Goal: Task Accomplishment & Management: Use online tool/utility

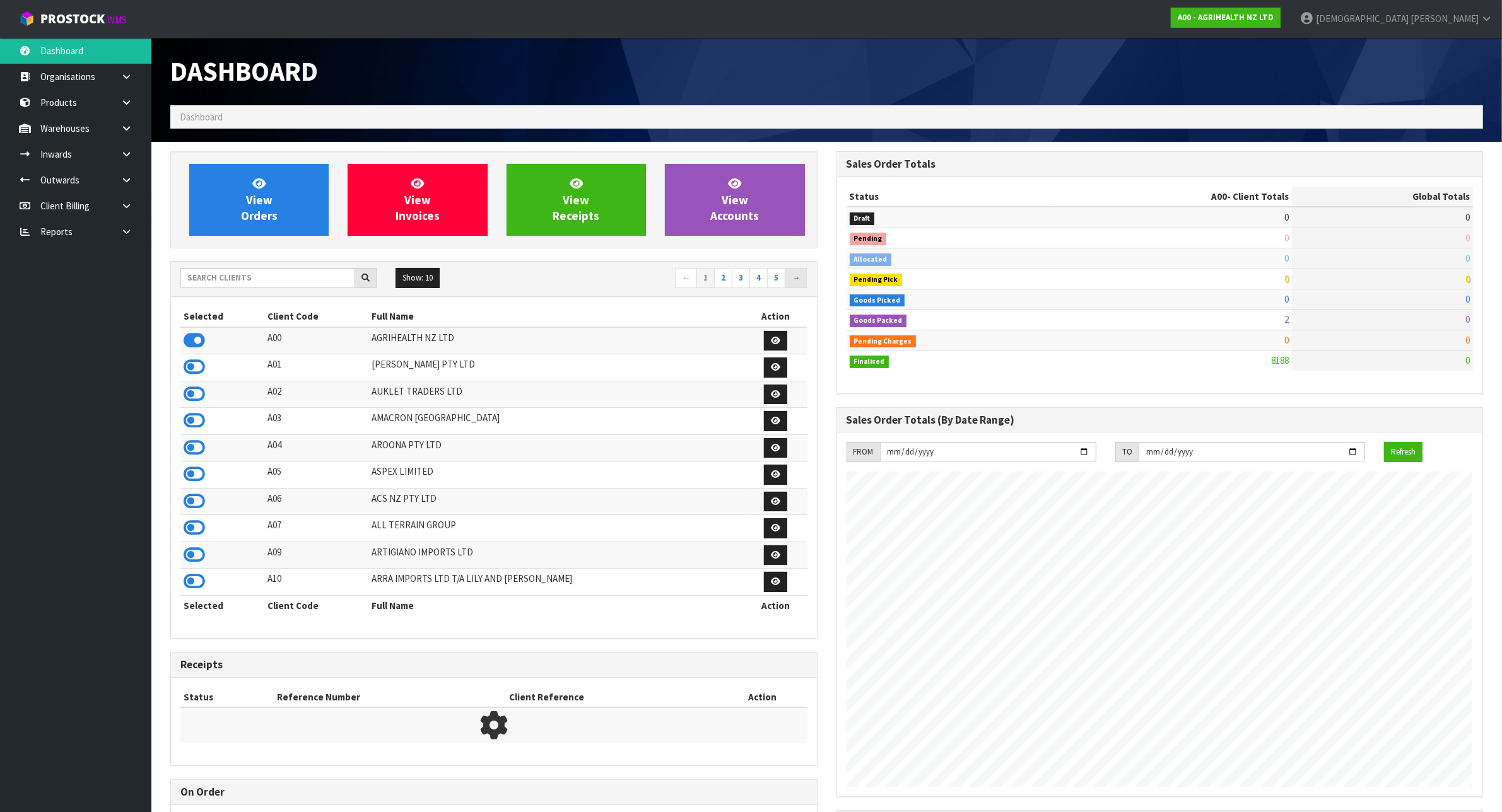
scroll to position [959, 665]
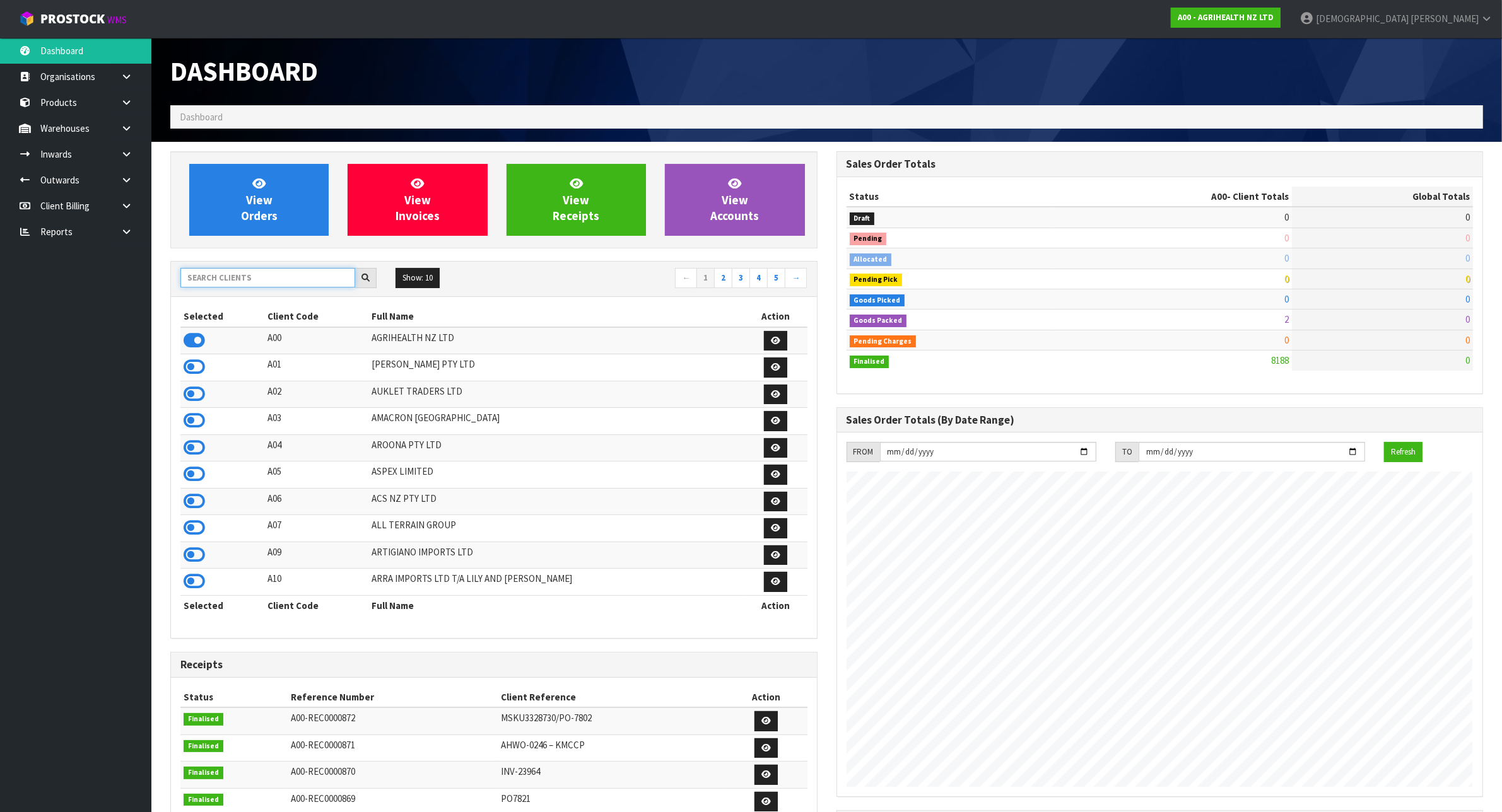
click at [267, 283] on input "text" at bounding box center [267, 278] width 175 height 20
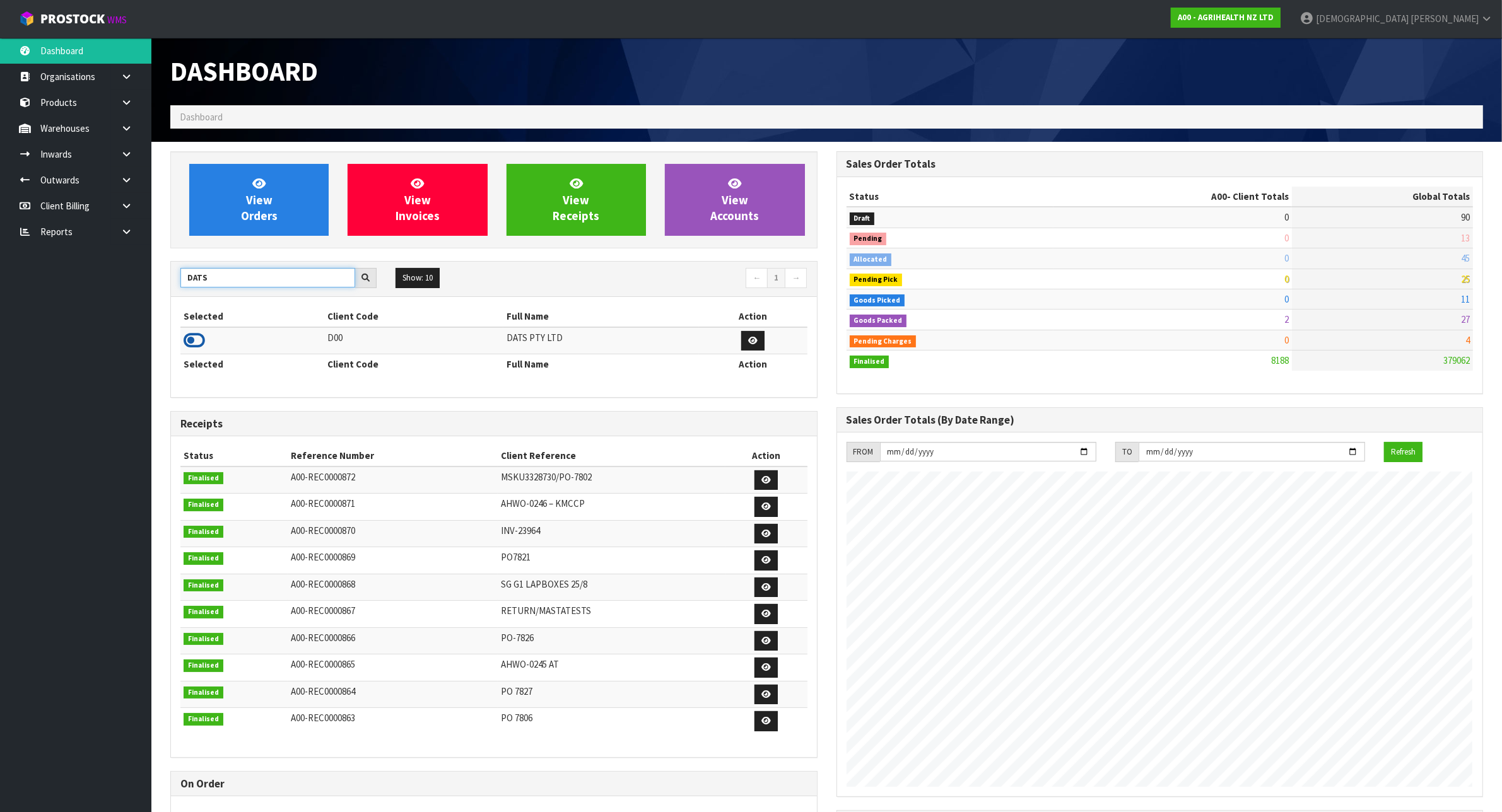
type input "DATS"
click at [202, 339] on icon at bounding box center [194, 340] width 21 height 19
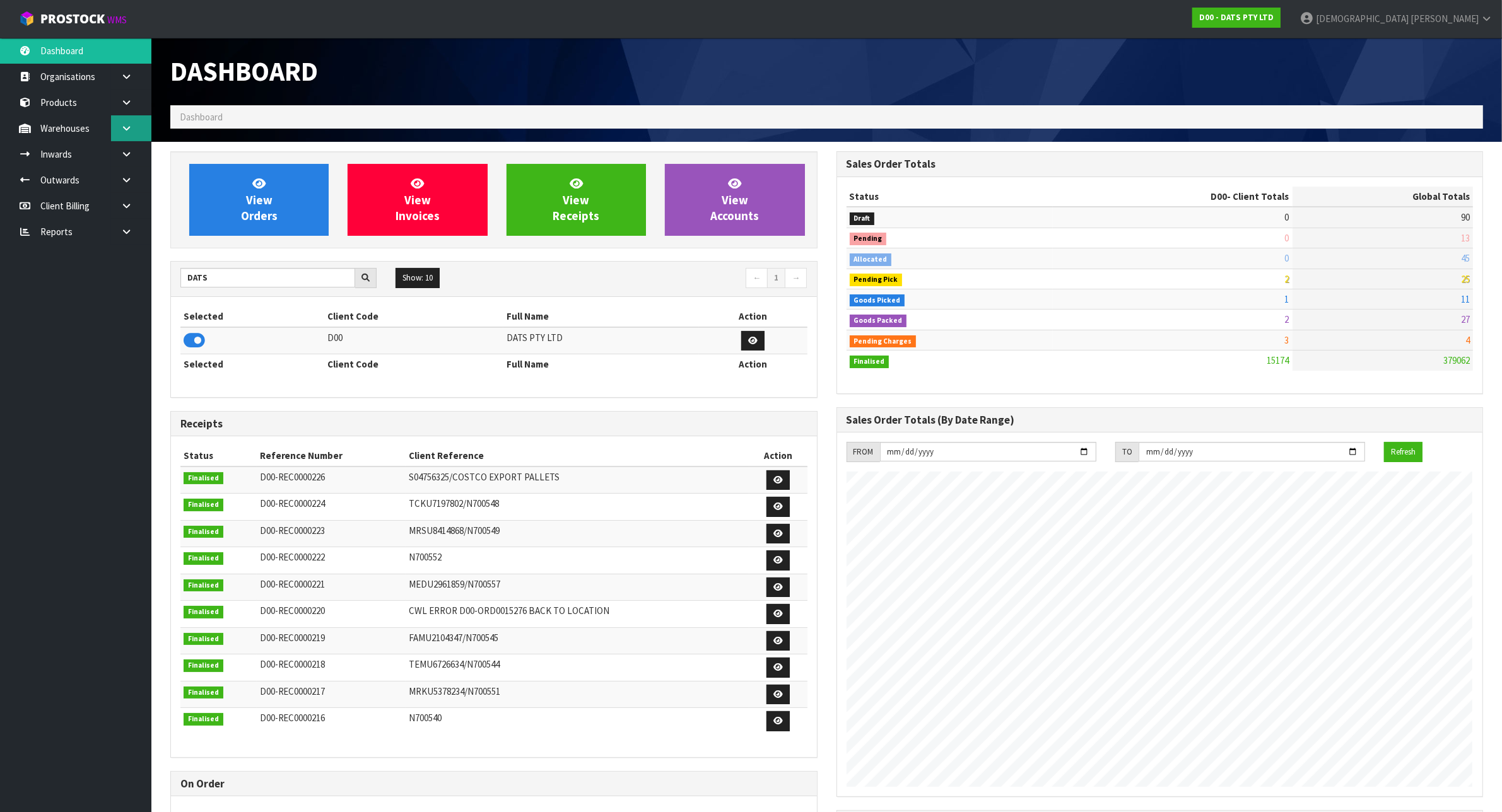
click at [127, 127] on icon at bounding box center [126, 128] width 12 height 10
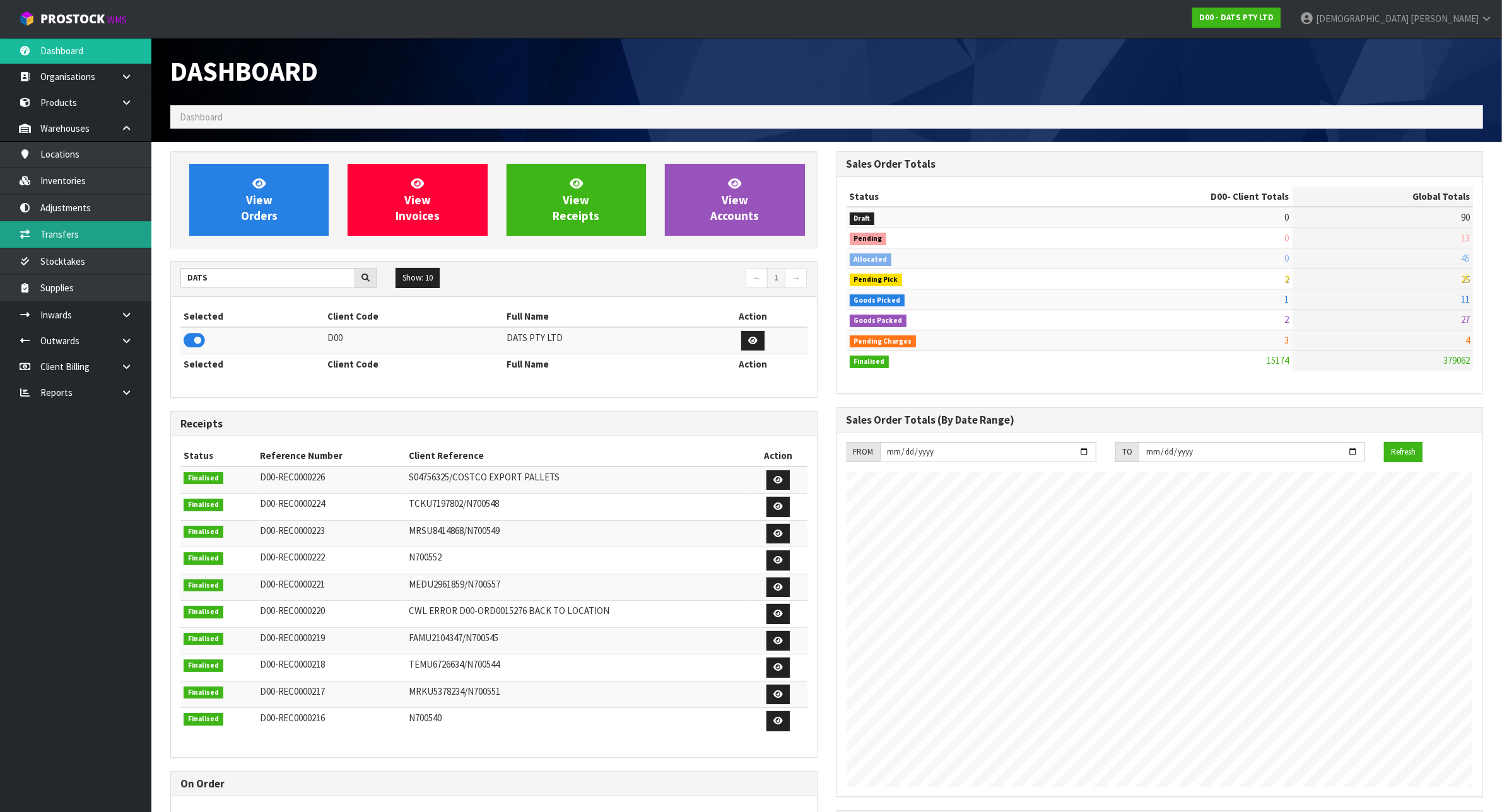
click at [99, 228] on link "Transfers" at bounding box center [75, 234] width 152 height 26
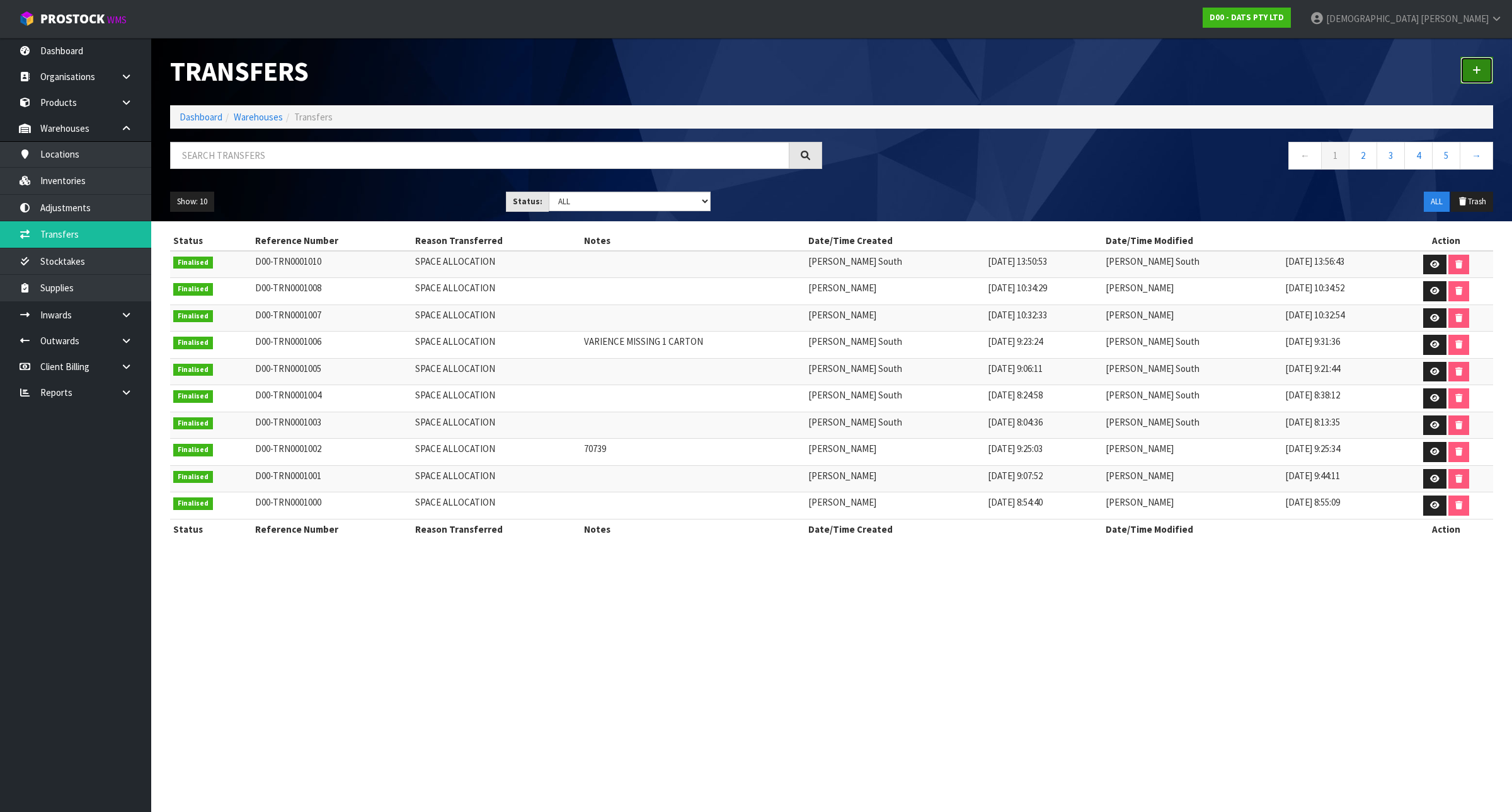
click at [1482, 74] on link at bounding box center [1477, 70] width 32 height 27
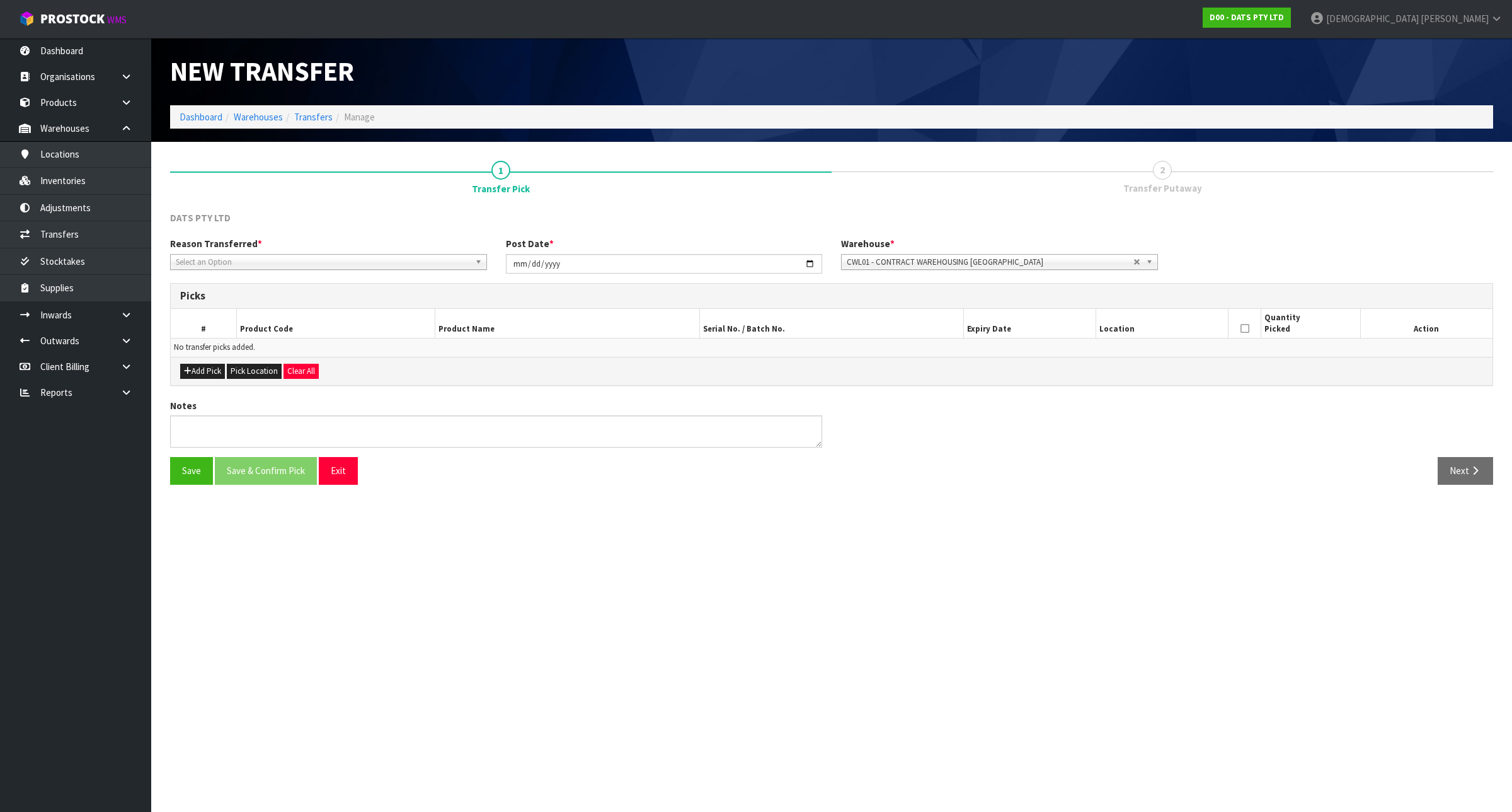
click at [404, 259] on span "Select an Option" at bounding box center [323, 262] width 294 height 15
click at [355, 298] on li "Space Allocation" at bounding box center [329, 298] width 311 height 16
click at [197, 373] on button "Add Pick" at bounding box center [202, 371] width 45 height 15
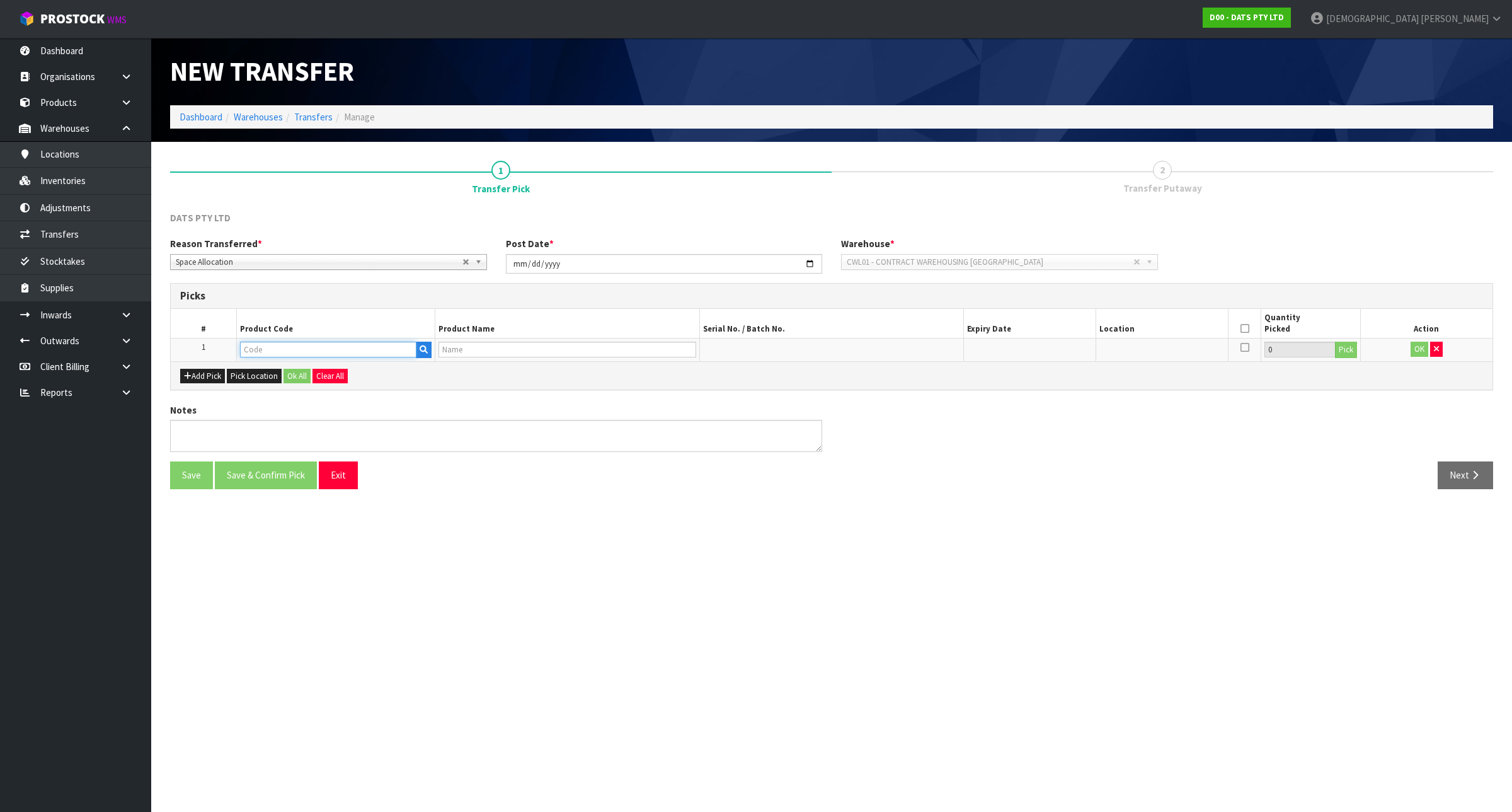
click at [257, 348] on input "text" at bounding box center [327, 350] width 176 height 16
type input "57793"
type input "FLIP SWITCH LED 3 ASSTD COLS"
type input "57793"
click at [1346, 350] on button "Pick" at bounding box center [1346, 350] width 22 height 16
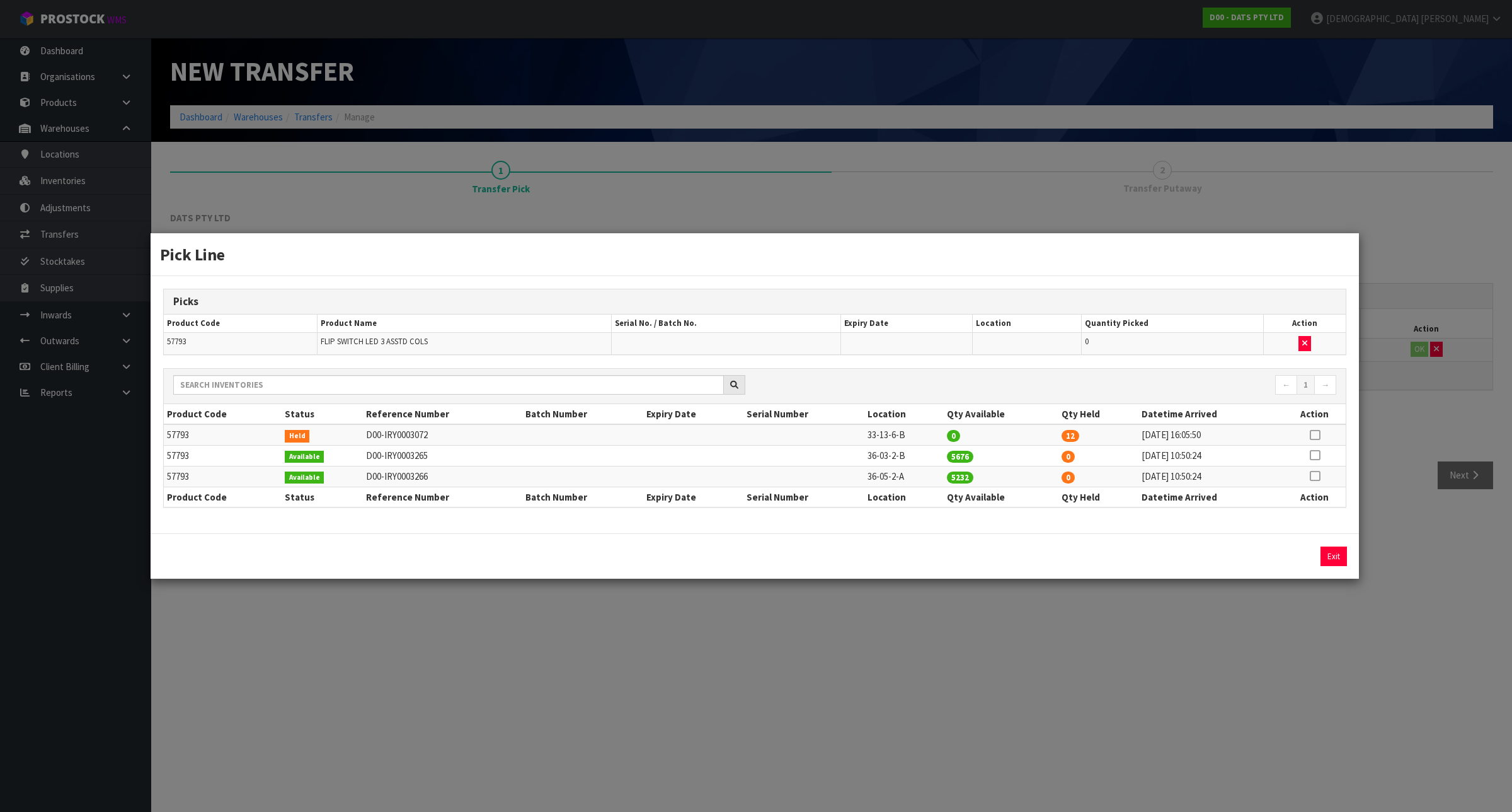
click at [1317, 435] on icon at bounding box center [1315, 435] width 10 height 1
click at [1283, 555] on button "Assign Pick" at bounding box center [1291, 557] width 52 height 20
type input "12"
click at [886, 460] on td "36-03-2-B" at bounding box center [904, 456] width 79 height 21
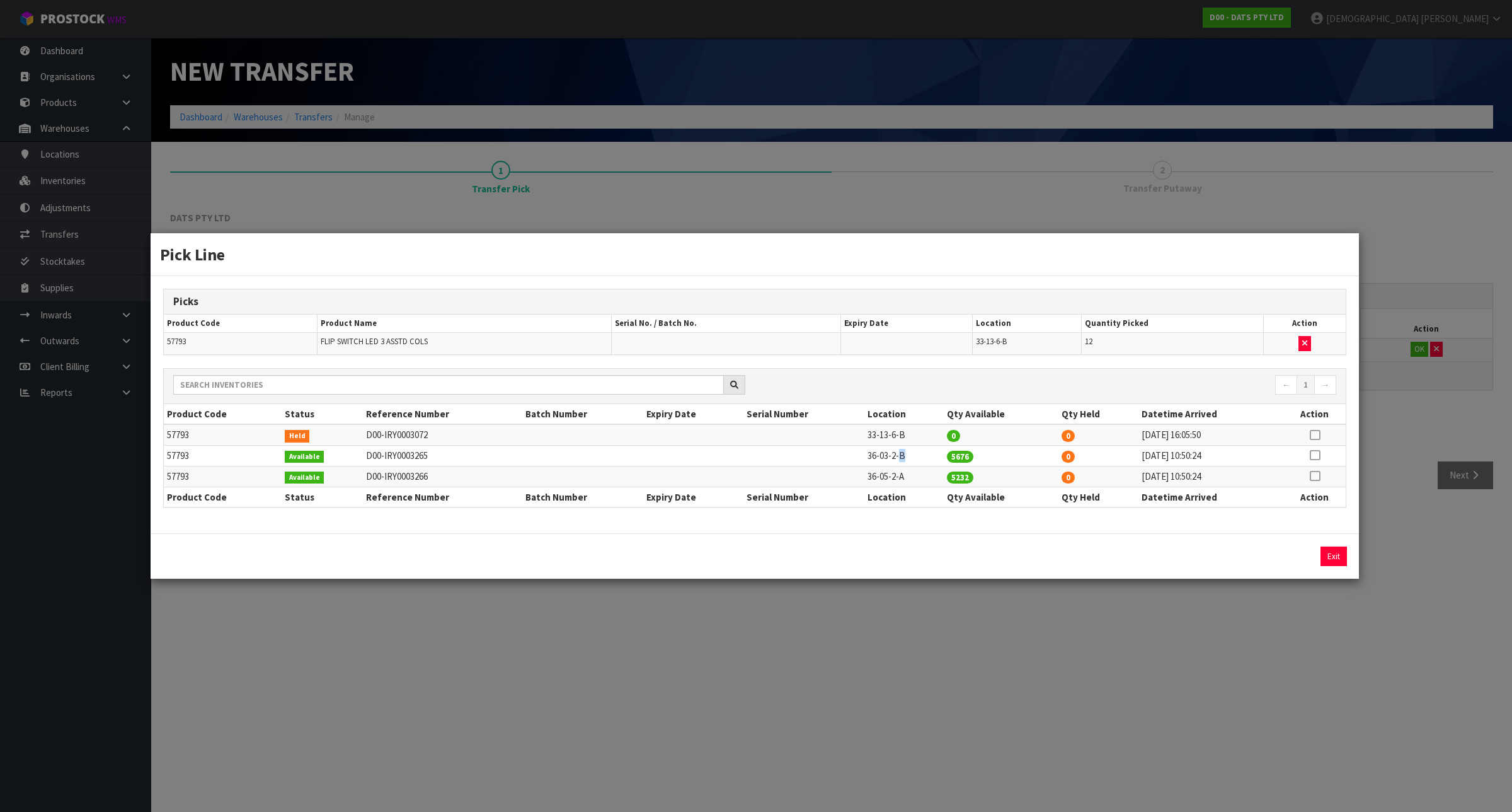
click at [886, 460] on td "36-03-2-B" at bounding box center [904, 456] width 79 height 21
copy tr "36-03-2-B"
click at [1197, 729] on div "Pick Line Picks Product Code Product Name Serial No. / Batch No. Expiry Date Lo…" at bounding box center [756, 406] width 1512 height 812
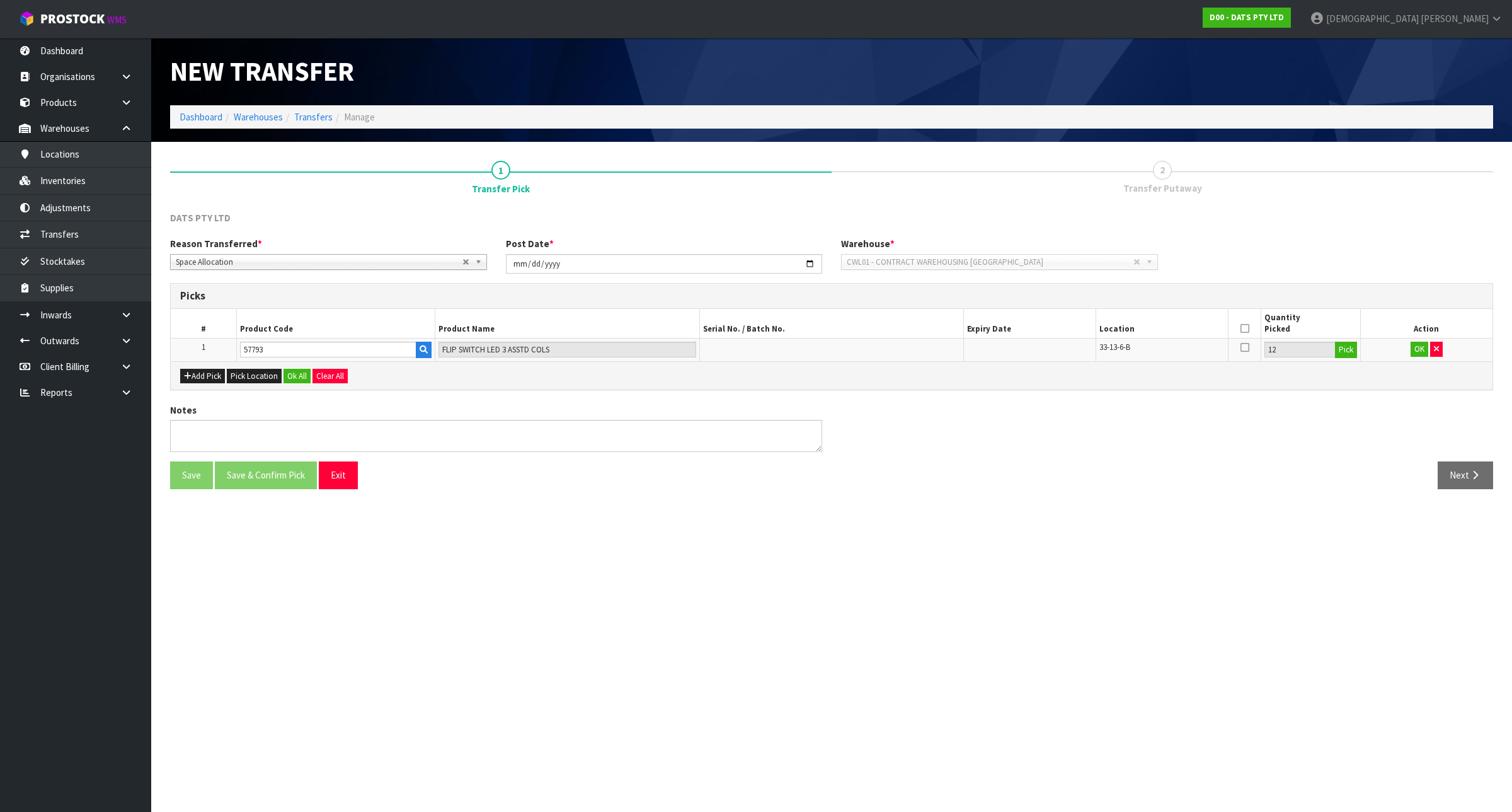
click at [1242, 328] on icon at bounding box center [1245, 328] width 9 height 1
click at [1418, 352] on button "OK" at bounding box center [1419, 349] width 18 height 15
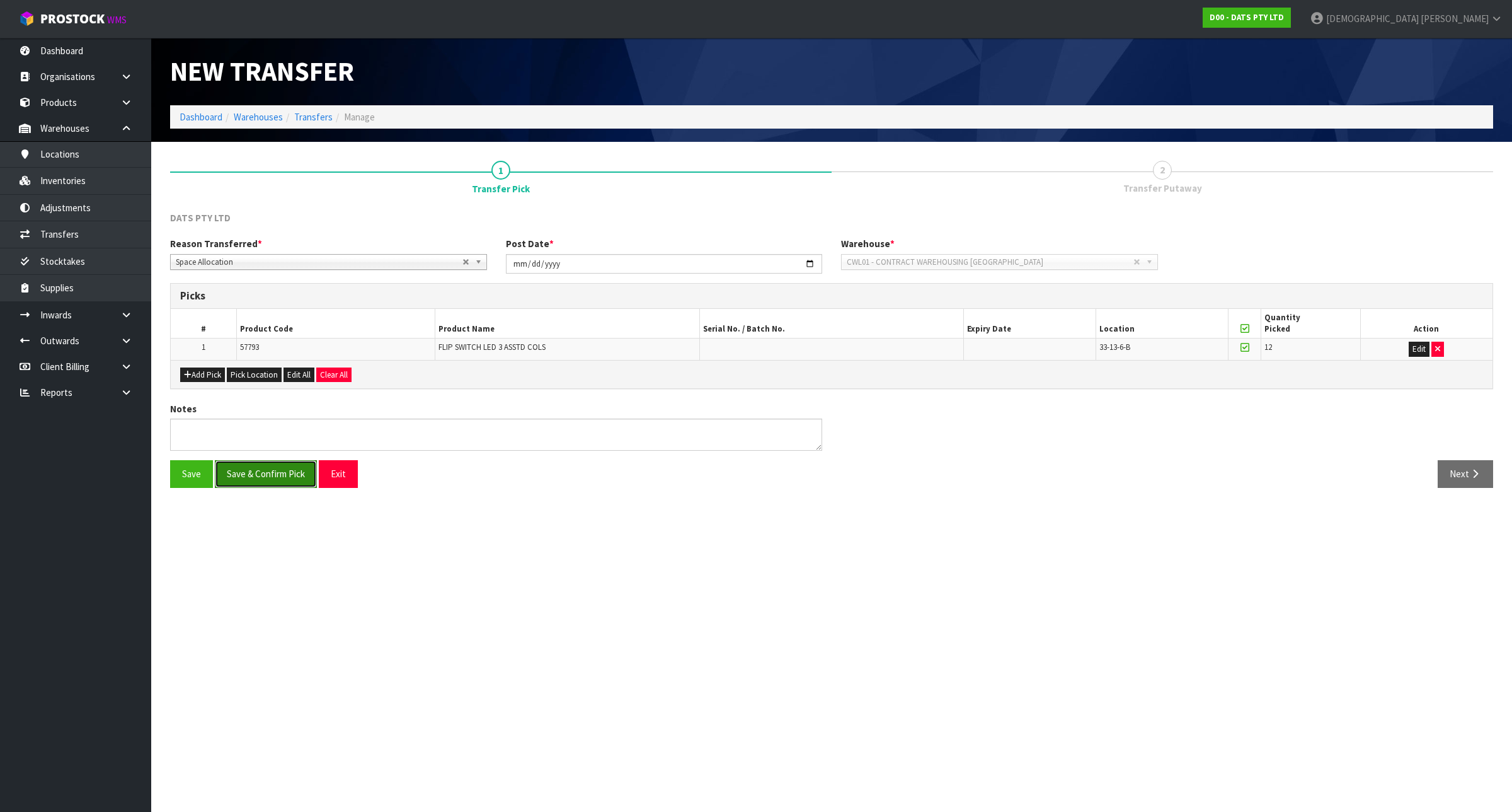
click at [250, 467] on button "Save & Confirm Pick" at bounding box center [266, 474] width 102 height 27
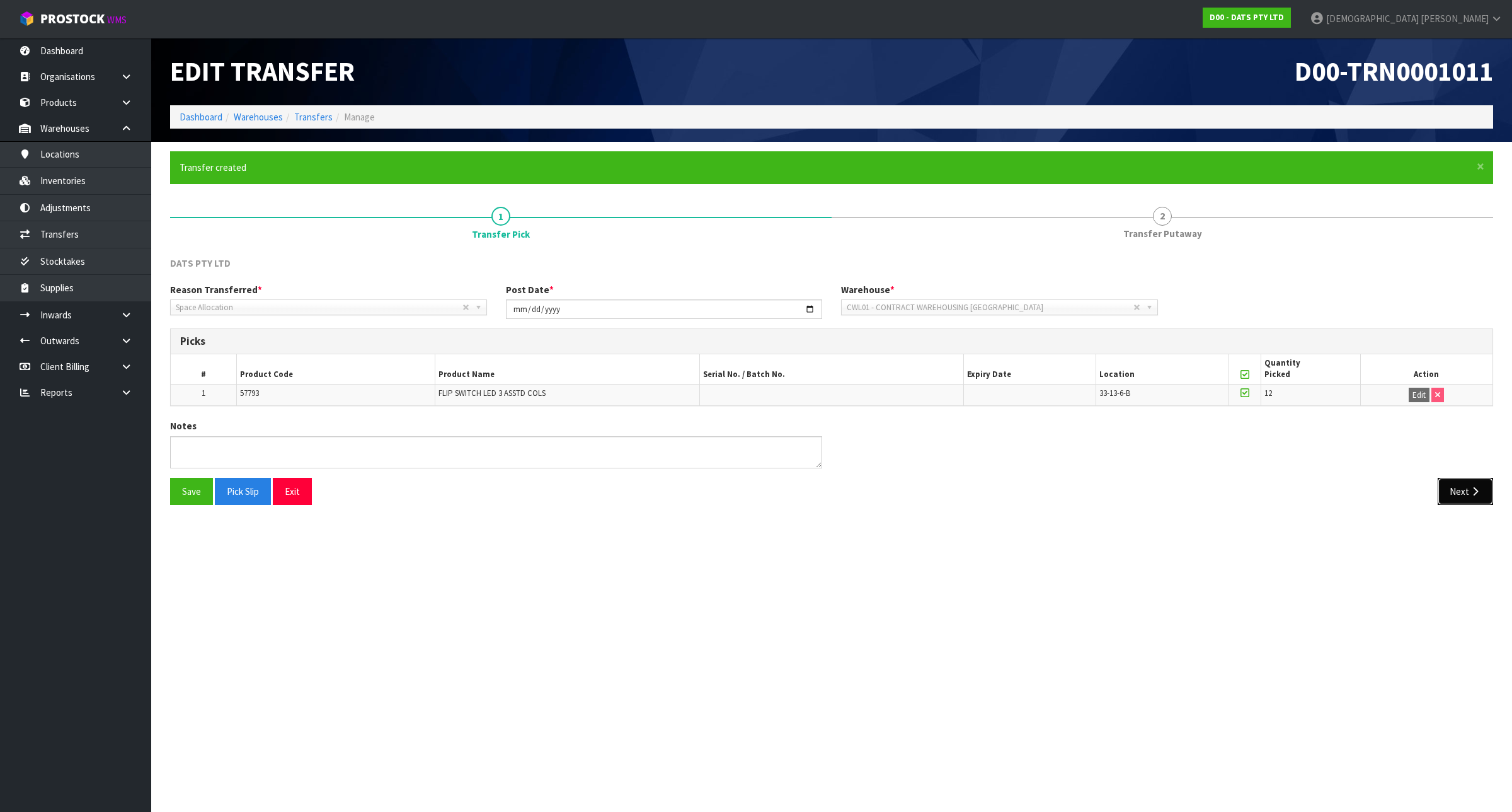
click at [1471, 498] on button "Next" at bounding box center [1465, 491] width 55 height 27
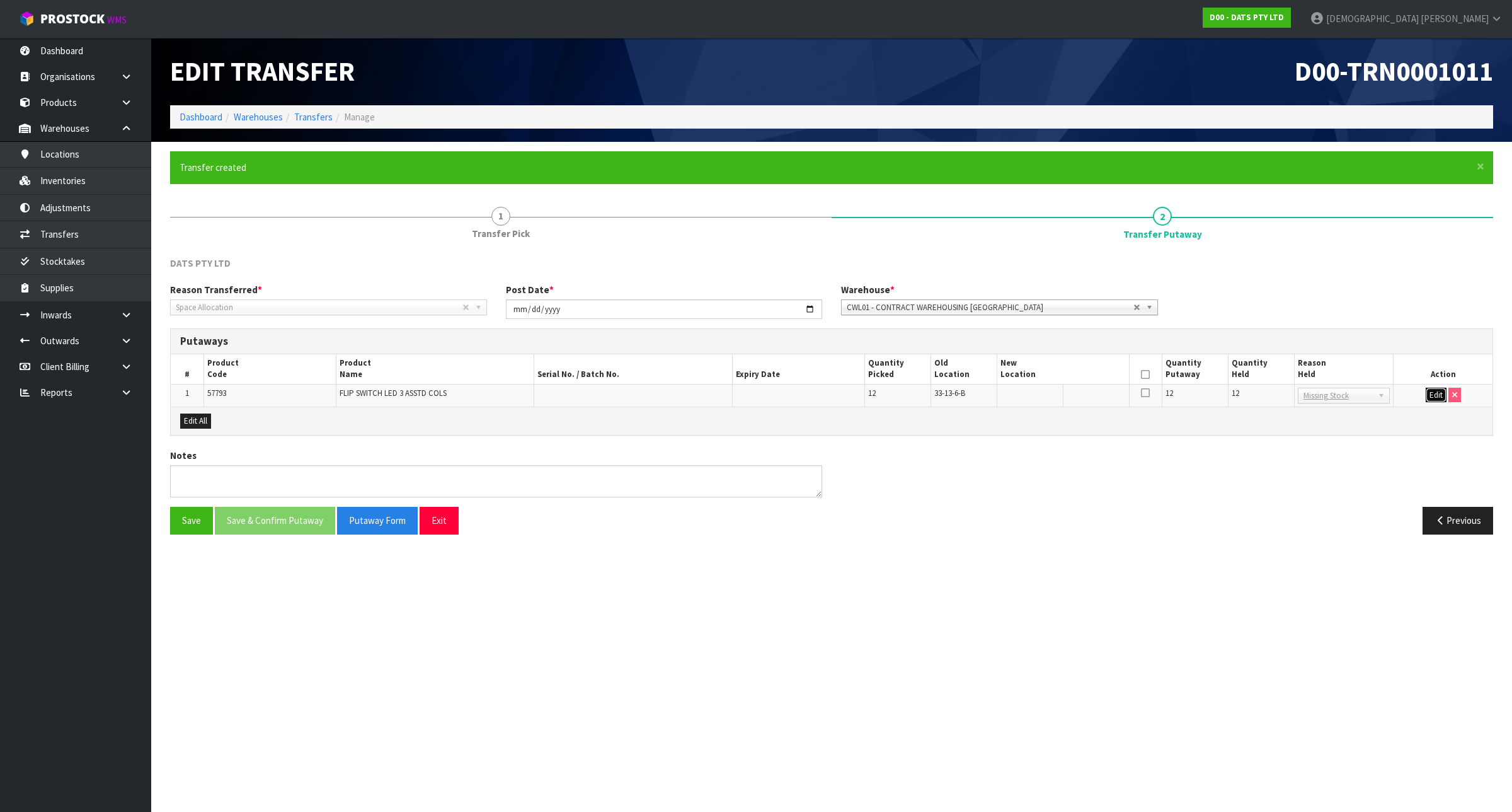
click at [1434, 395] on button "Edit" at bounding box center [1436, 395] width 21 height 15
click at [1090, 399] on input "text" at bounding box center [1056, 395] width 110 height 16
paste input "36-03-2-B"
type input "36-03-2-B"
click at [1270, 394] on input "12" at bounding box center [1261, 395] width 59 height 16
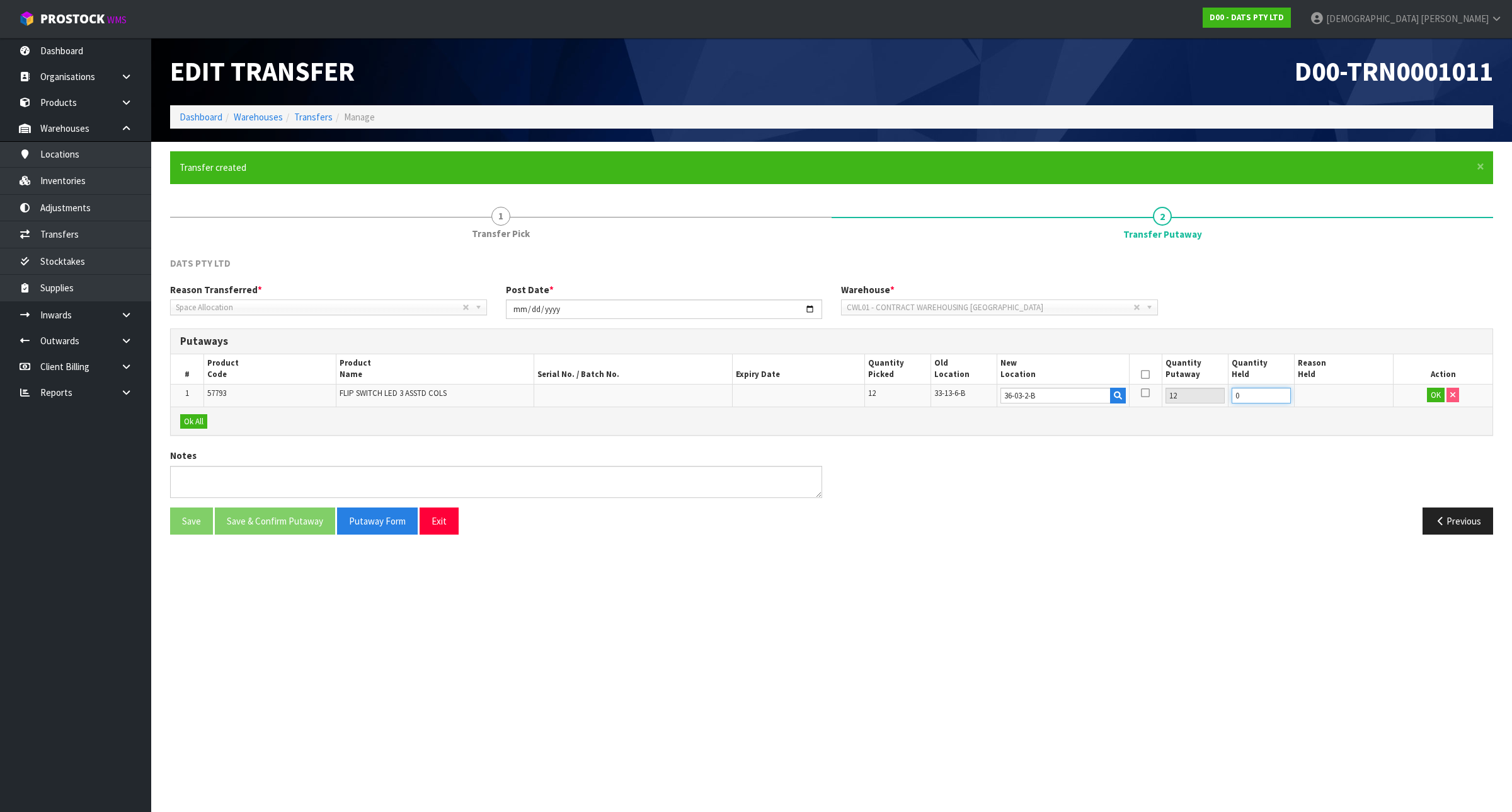
type input "0"
click at [1144, 374] on icon at bounding box center [1146, 374] width 9 height 1
click at [1437, 396] on button "OK" at bounding box center [1435, 395] width 18 height 15
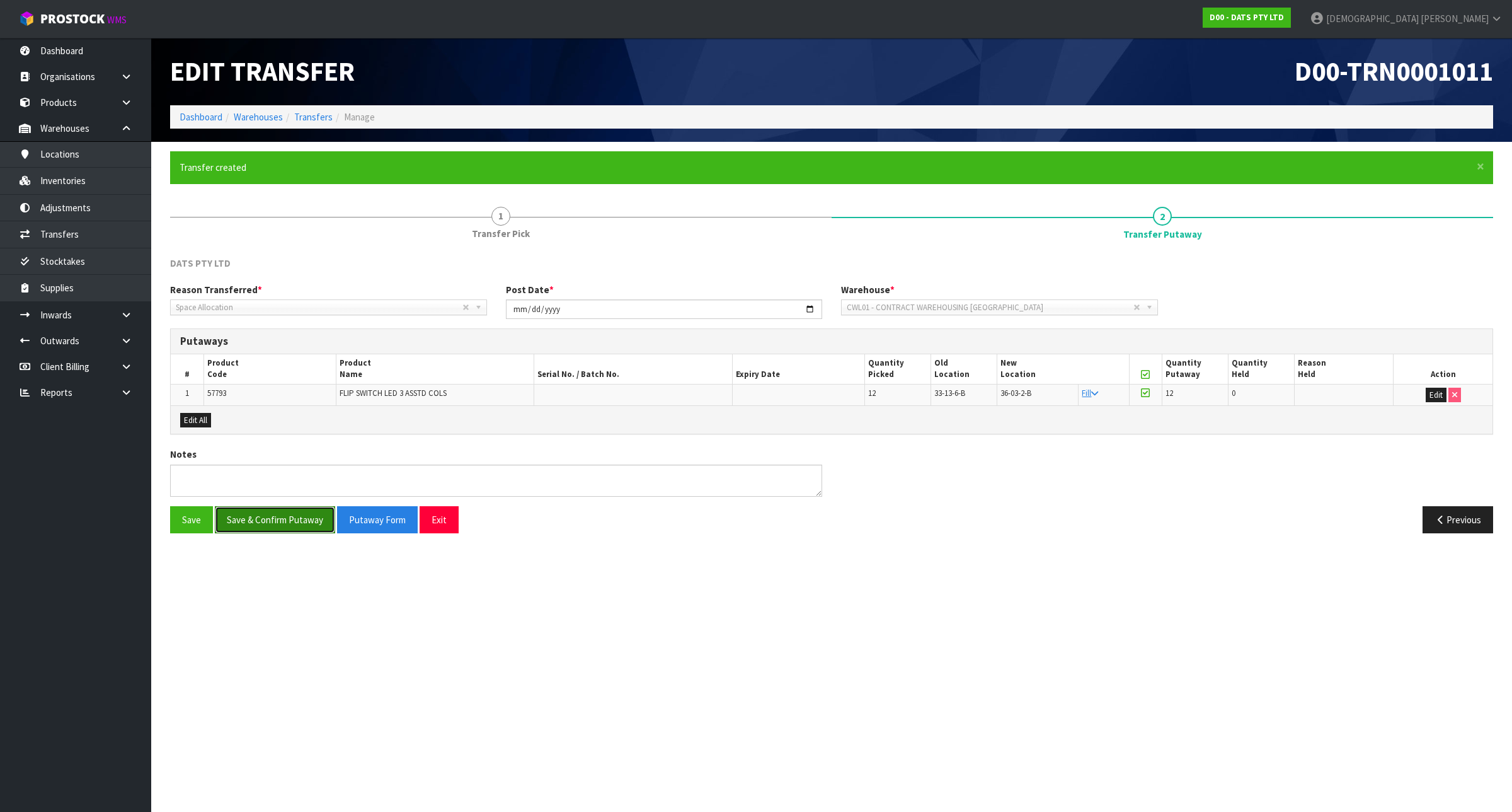
click at [313, 527] on button "Save & Confirm Putaway" at bounding box center [275, 520] width 120 height 27
